Goal: Transaction & Acquisition: Purchase product/service

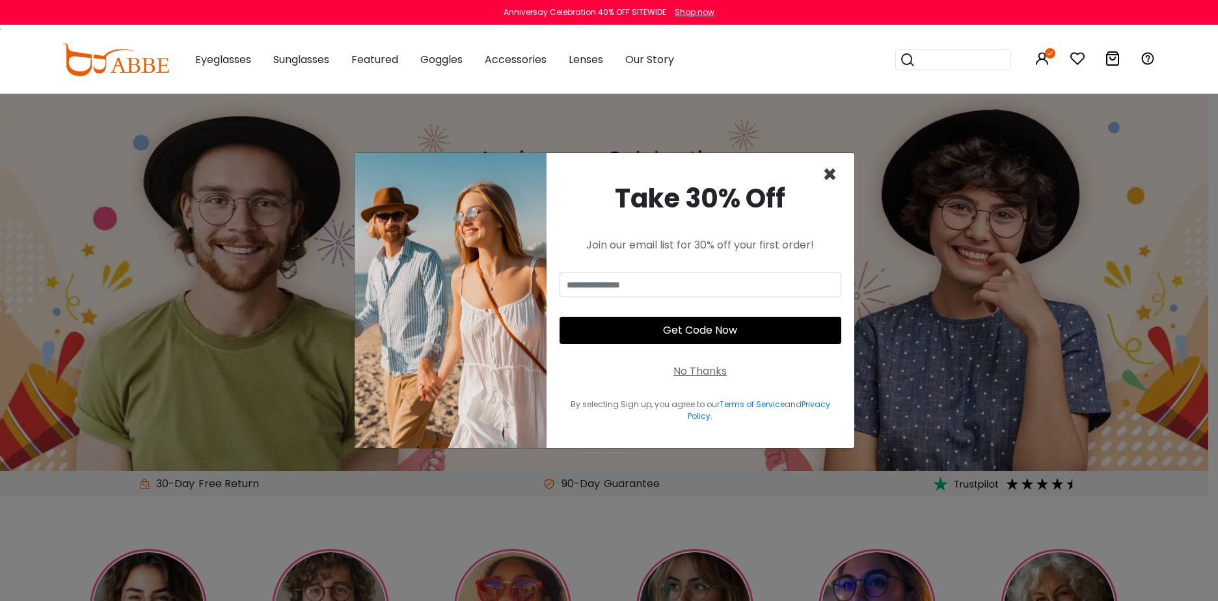
click at [832, 172] on span "×" at bounding box center [829, 174] width 15 height 33
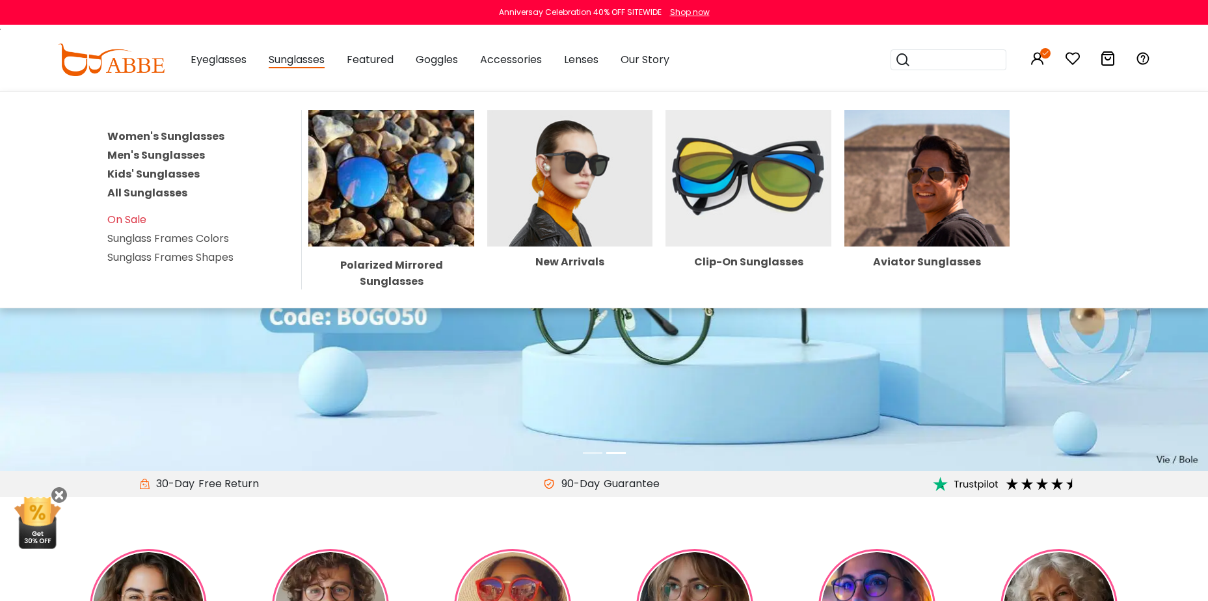
click at [162, 154] on link "Men's Sunglasses" at bounding box center [156, 155] width 98 height 15
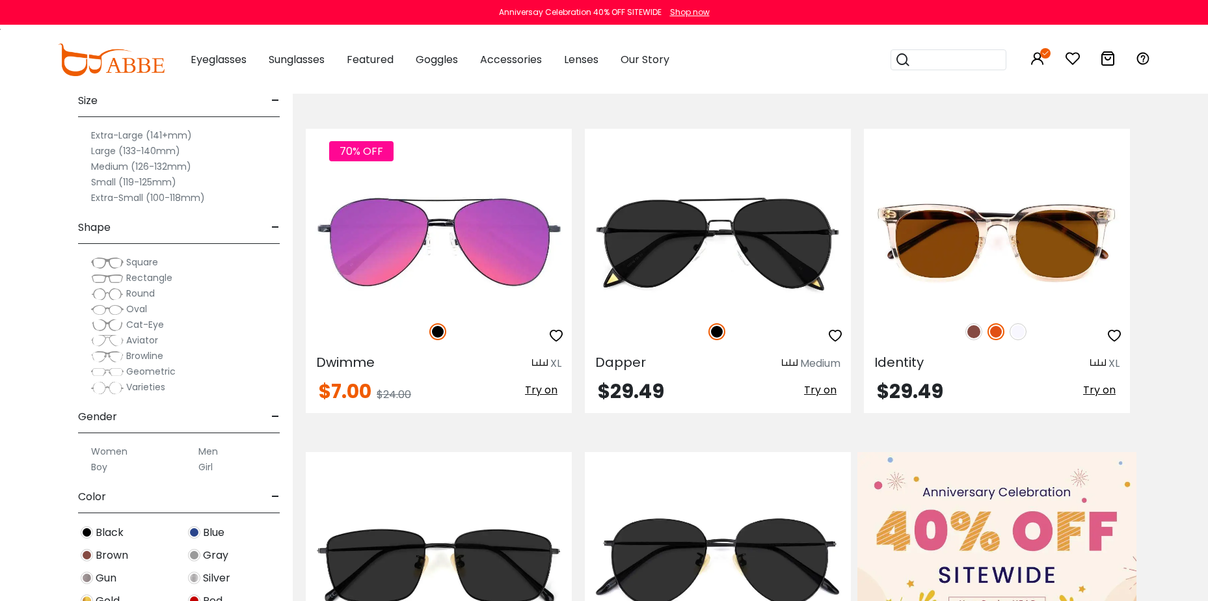
scroll to position [260, 0]
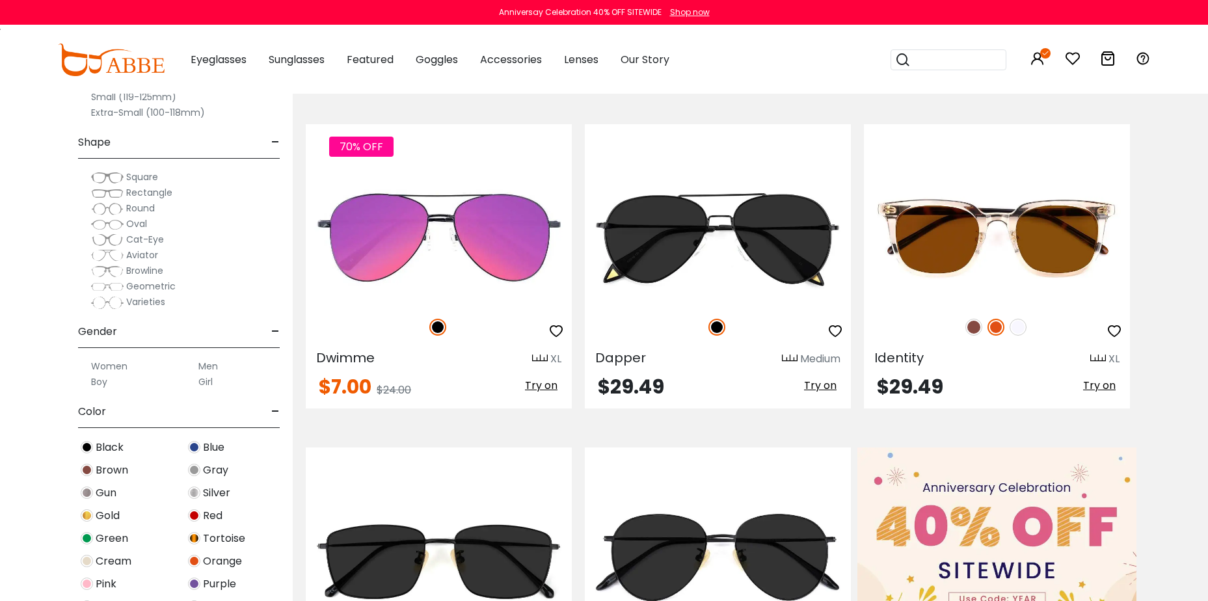
click at [121, 177] on img at bounding box center [107, 177] width 33 height 13
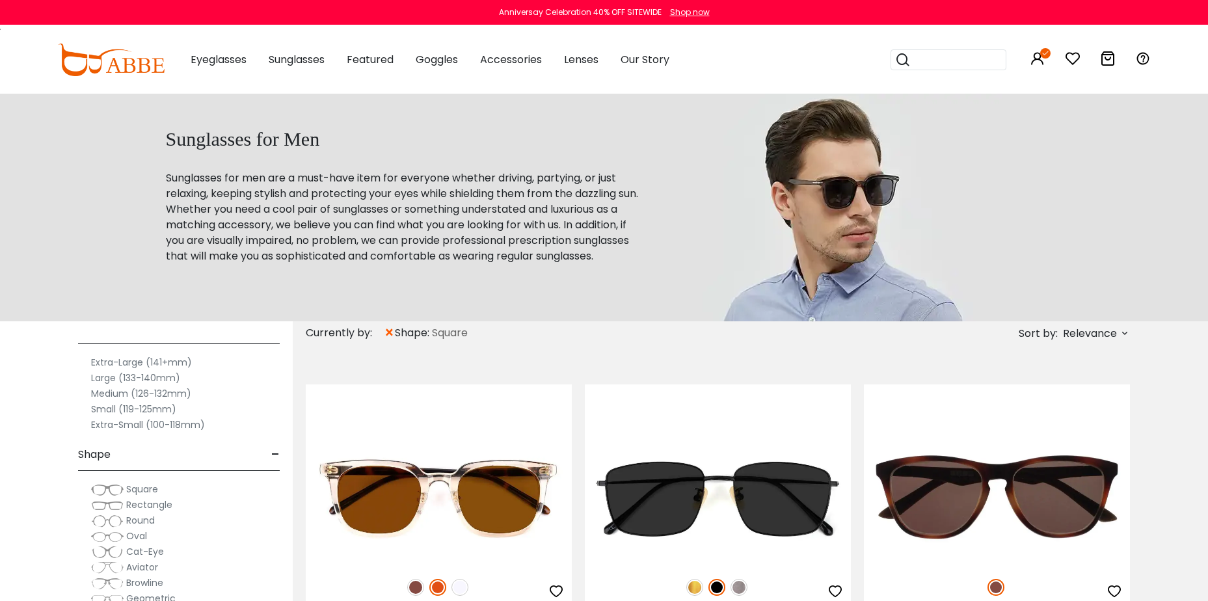
scroll to position [130, 0]
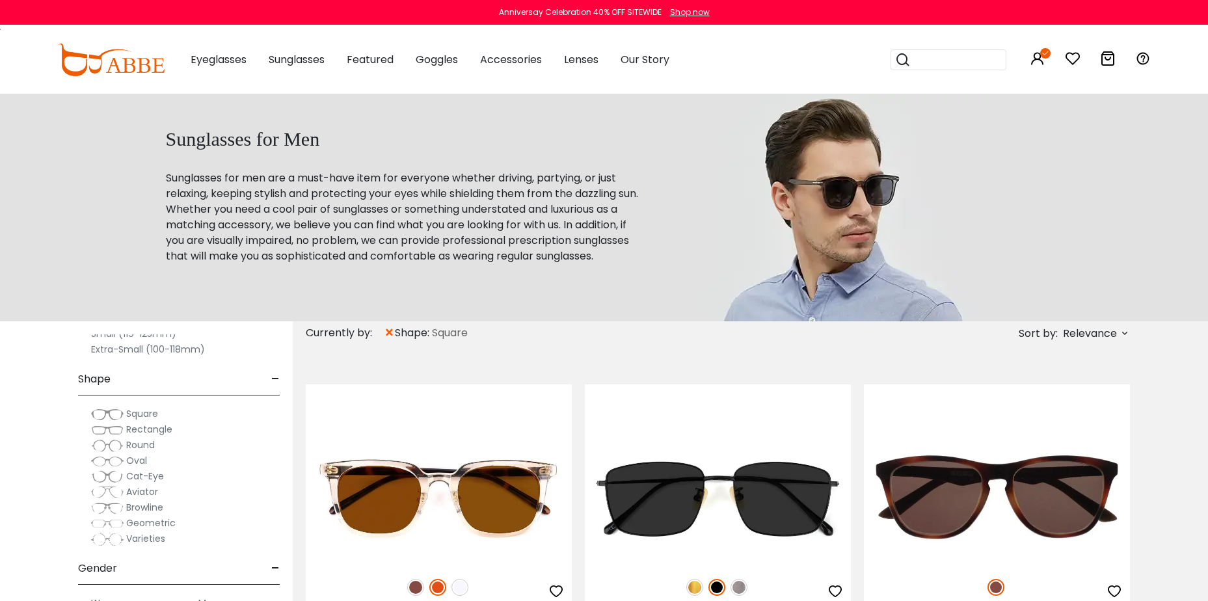
click at [154, 431] on span "Rectangle" at bounding box center [149, 429] width 46 height 13
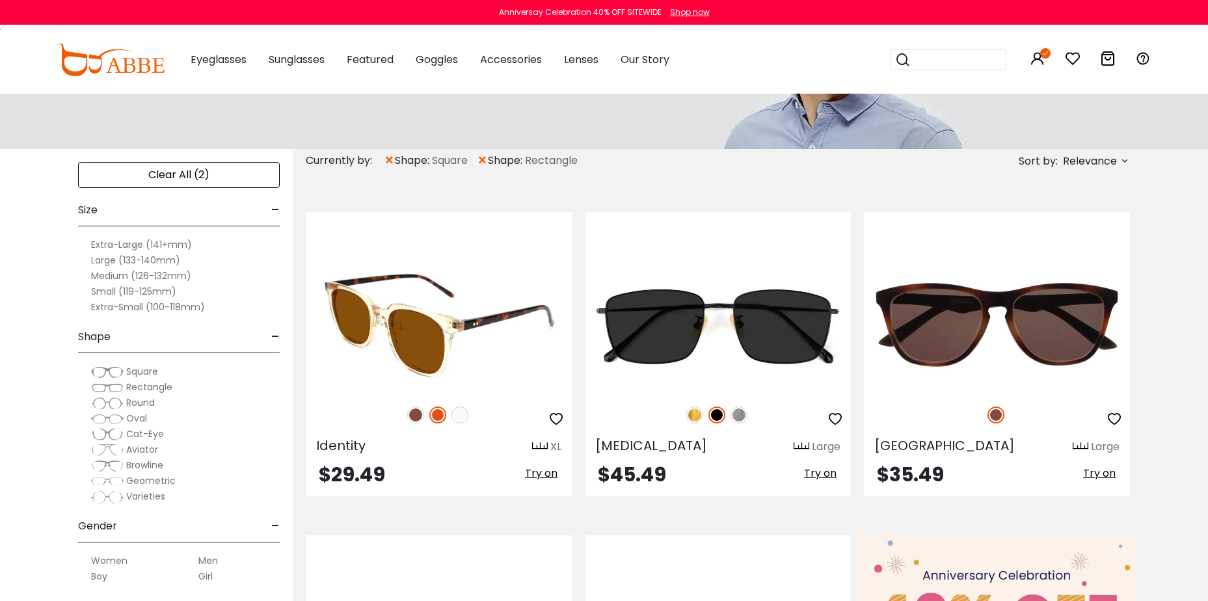
scroll to position [195, 0]
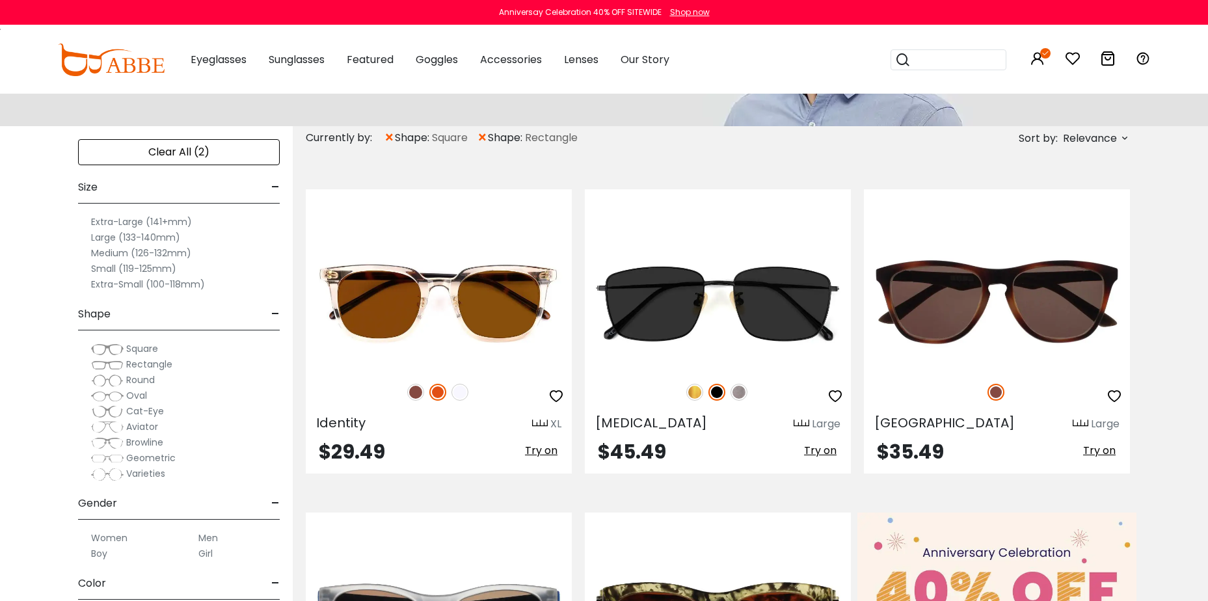
click at [135, 269] on label "Small (119-125mm)" at bounding box center [133, 269] width 85 height 16
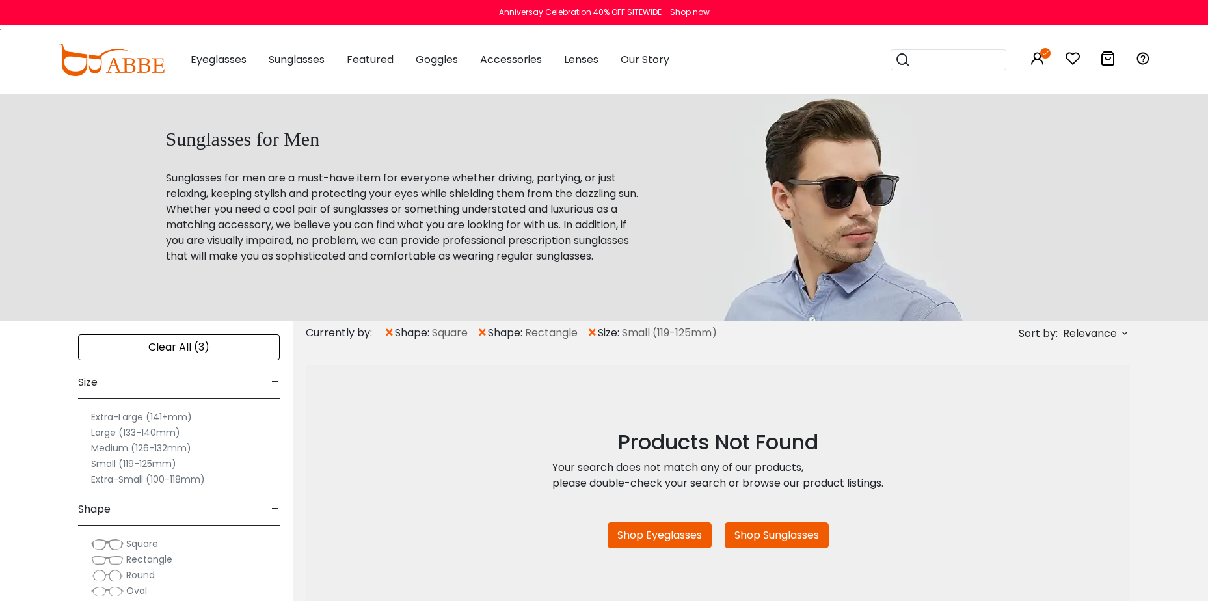
click at [139, 444] on label "Medium (126-132mm)" at bounding box center [141, 449] width 100 height 16
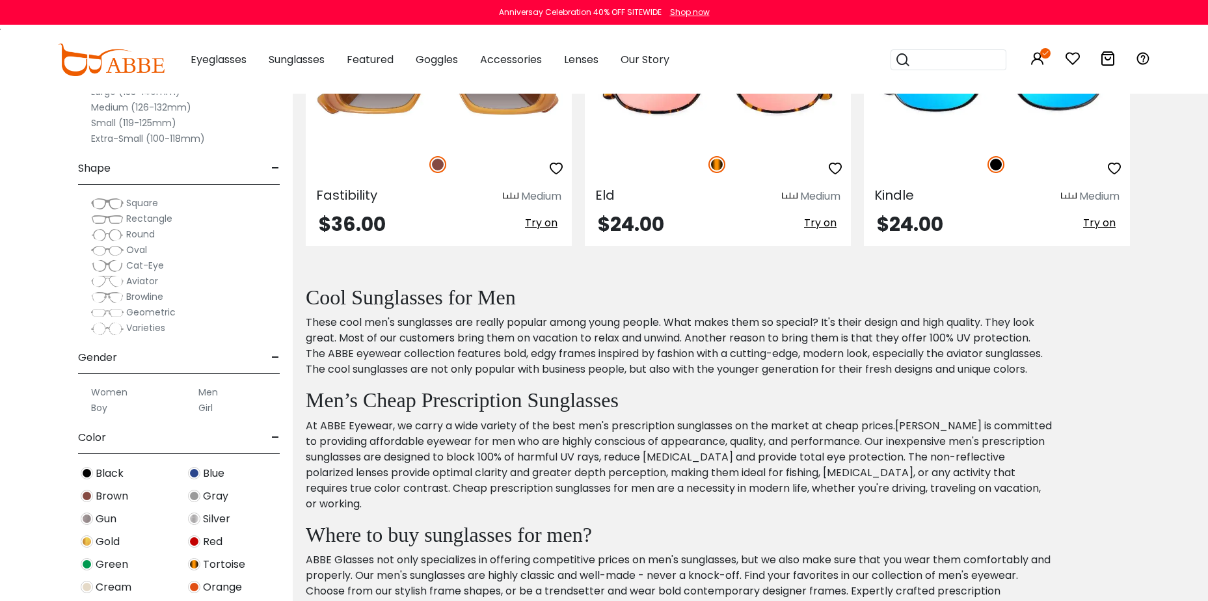
scroll to position [1301, 0]
